Goal: Information Seeking & Learning: Learn about a topic

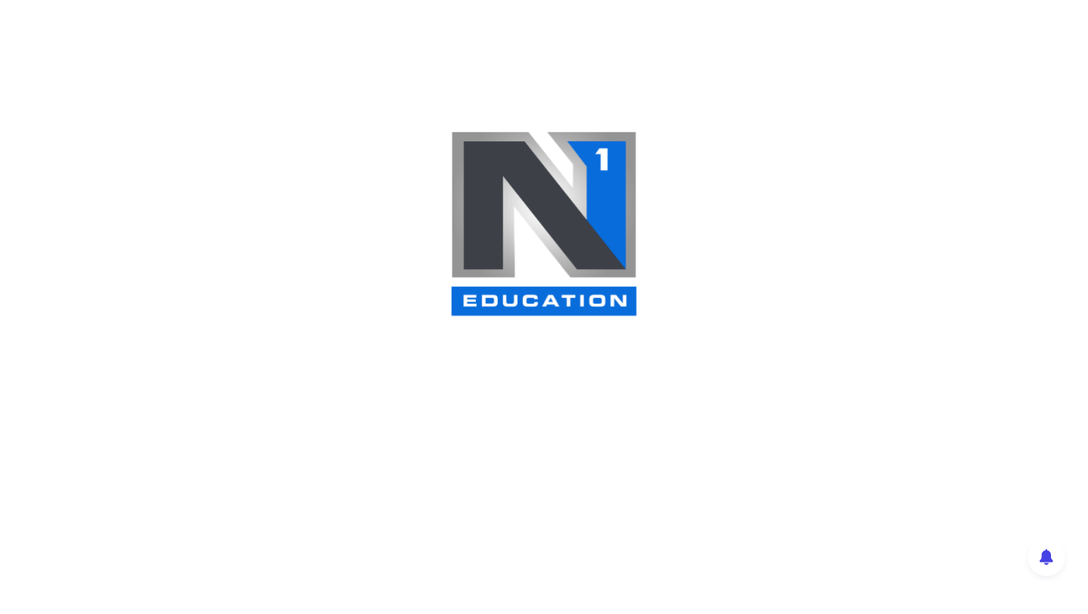
scroll to position [39, 0]
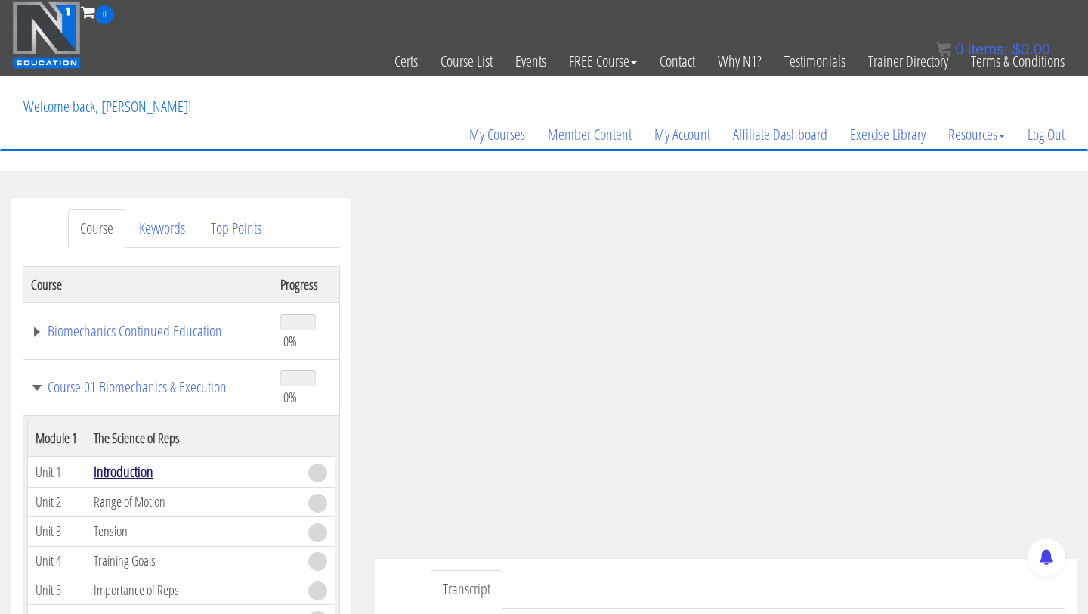
click at [143, 471] on link "Introduction" at bounding box center [124, 471] width 60 height 20
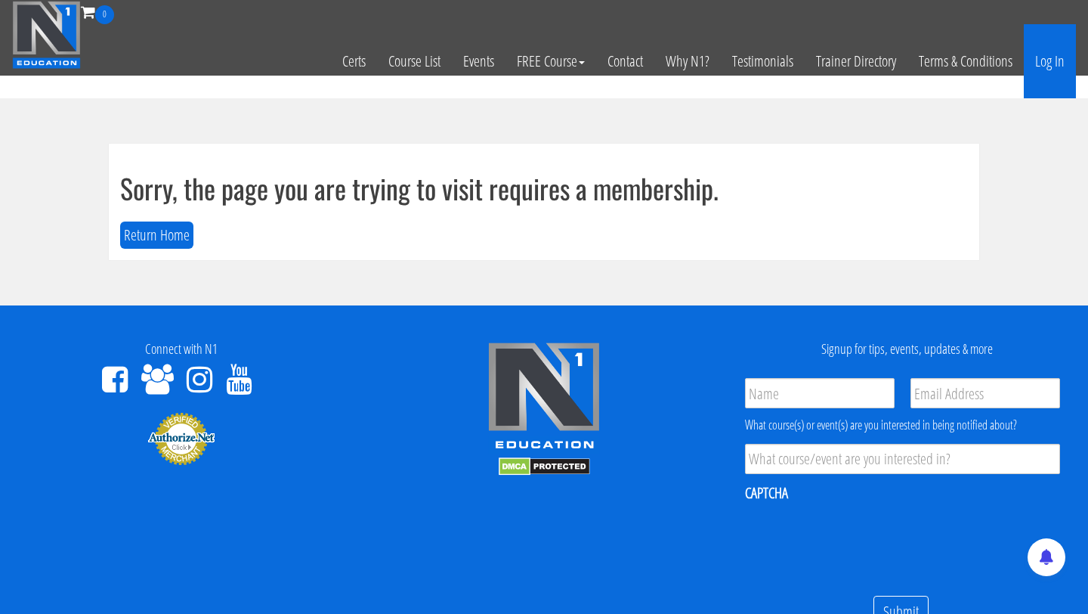
click at [1051, 60] on link "Log In" at bounding box center [1050, 61] width 52 height 74
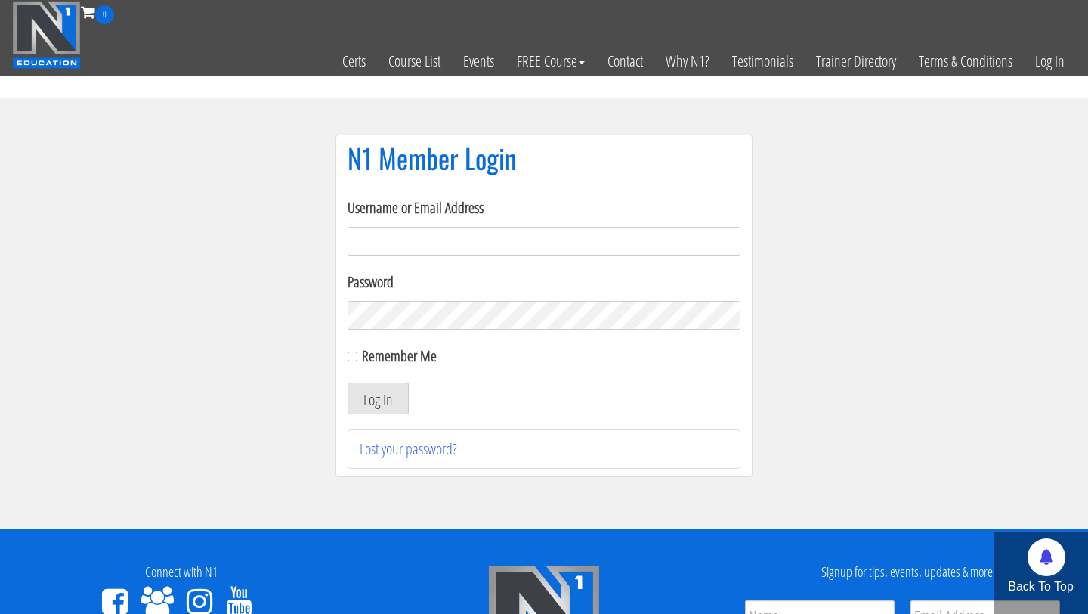
type input "michellerima2@gmail.com"
click at [366, 351] on label "Remember Me" at bounding box center [399, 355] width 75 height 20
click at [357, 351] on input "Remember Me" at bounding box center [353, 356] width 10 height 10
checkbox input "true"
click at [376, 385] on button "Log In" at bounding box center [378, 398] width 61 height 32
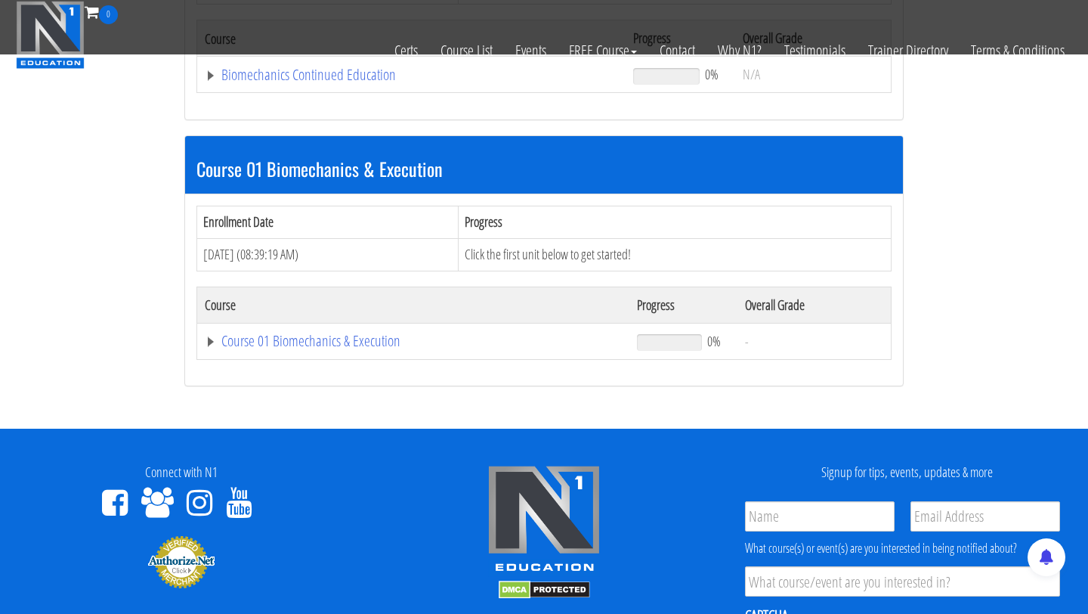
scroll to position [374, 0]
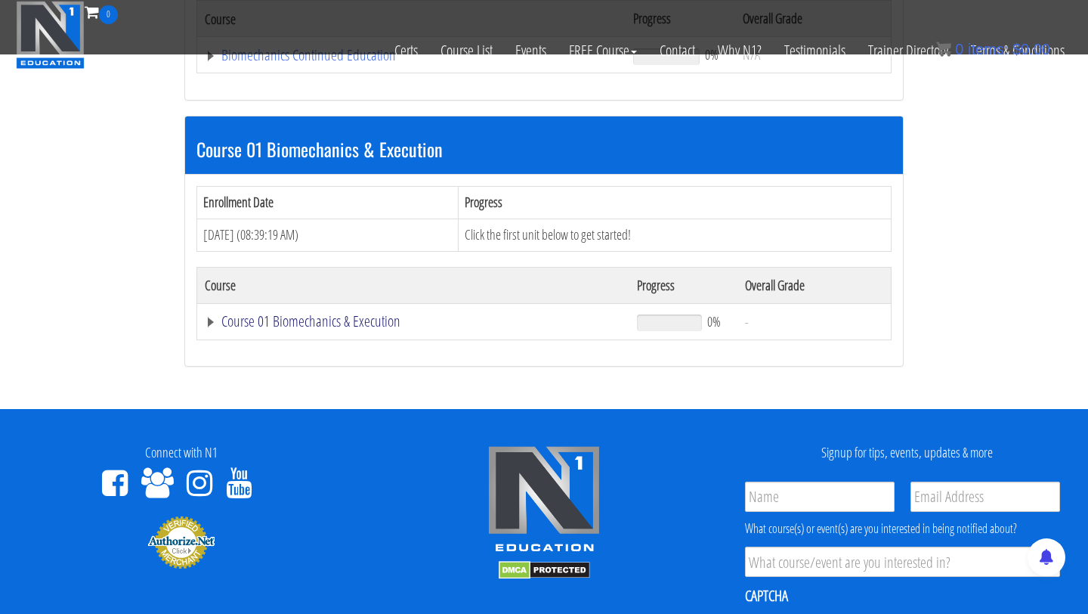
click at [371, 329] on link "Course 01 Biomechanics & Execution" at bounding box center [413, 321] width 417 height 15
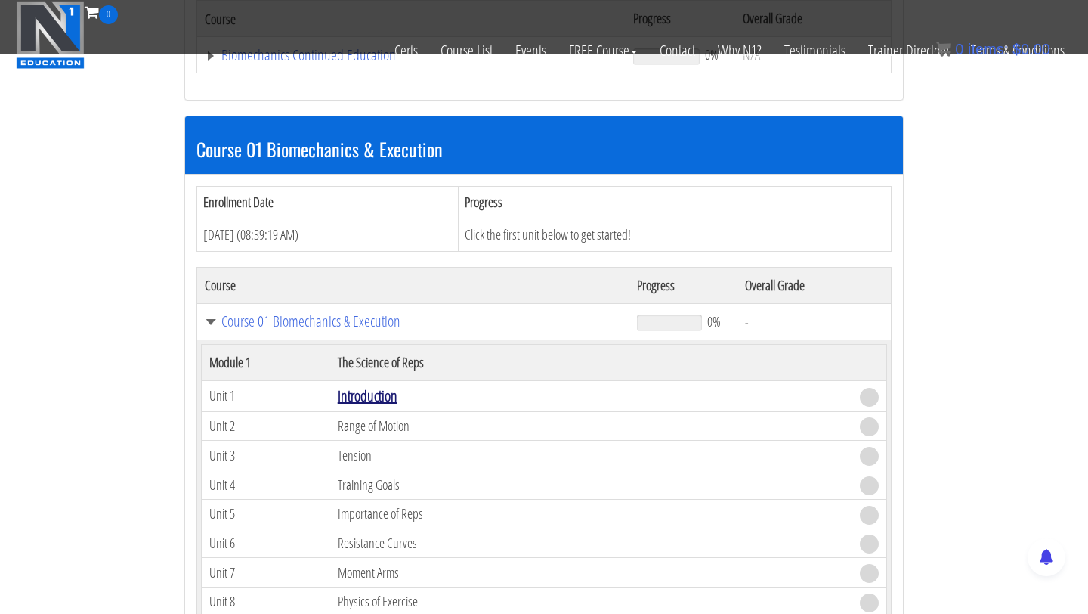
click at [373, 404] on link "Introduction" at bounding box center [368, 395] width 60 height 20
